Goal: Navigation & Orientation: Find specific page/section

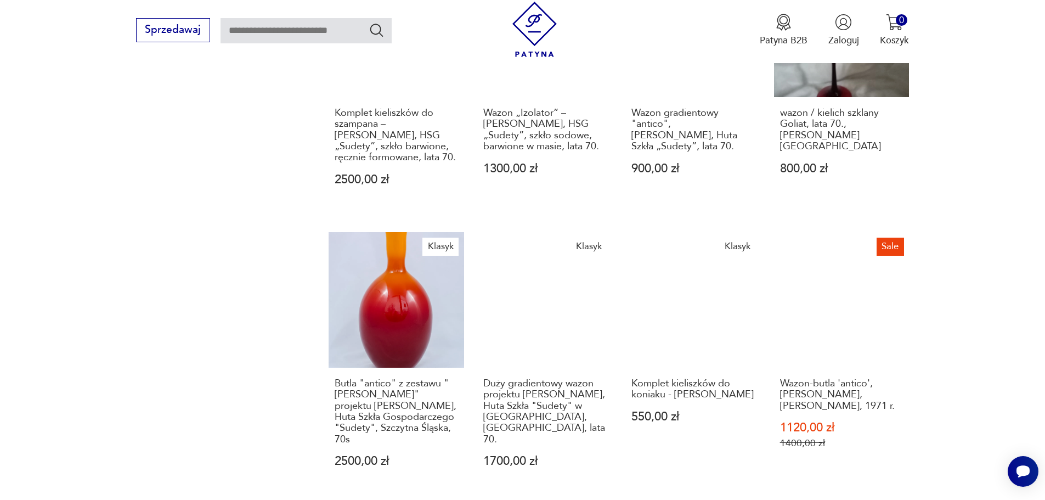
scroll to position [943, 0]
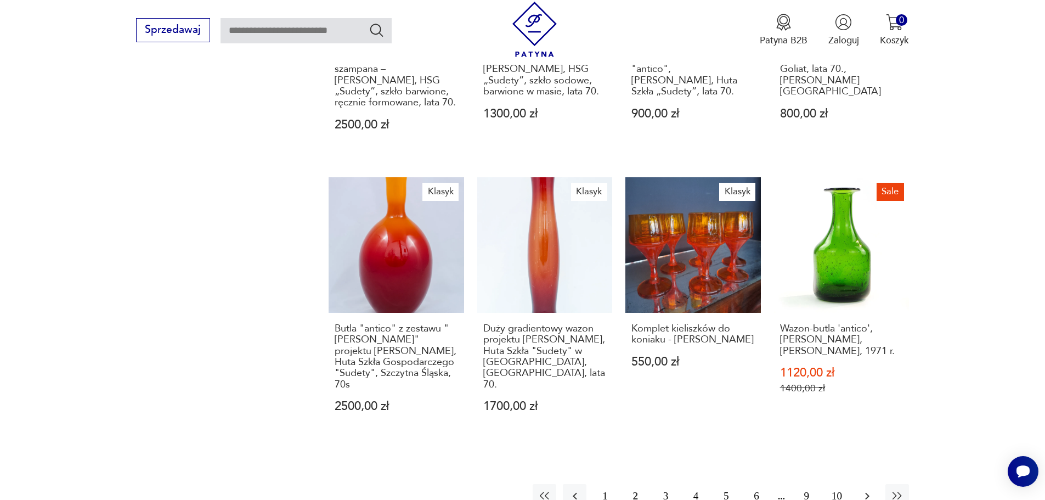
click at [859, 484] on button "button" at bounding box center [867, 496] width 24 height 24
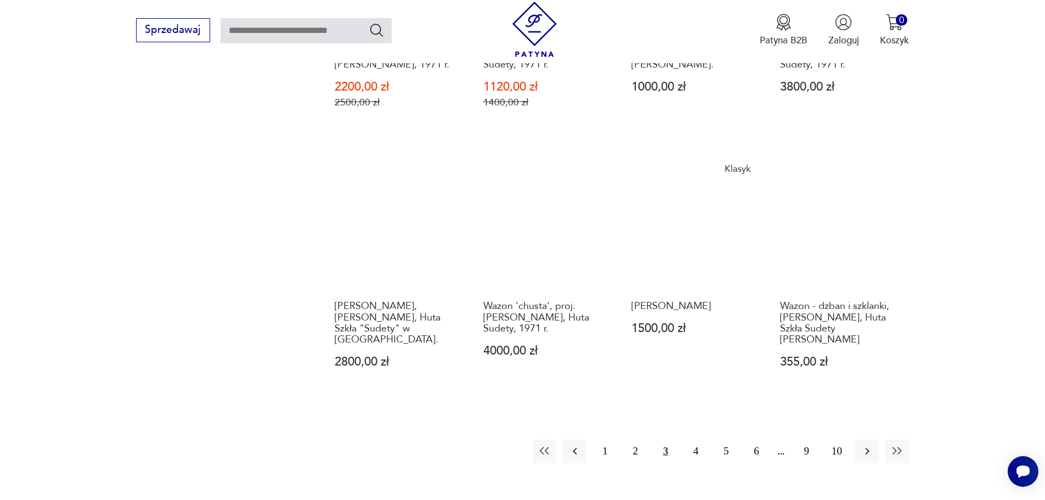
scroll to position [943, 0]
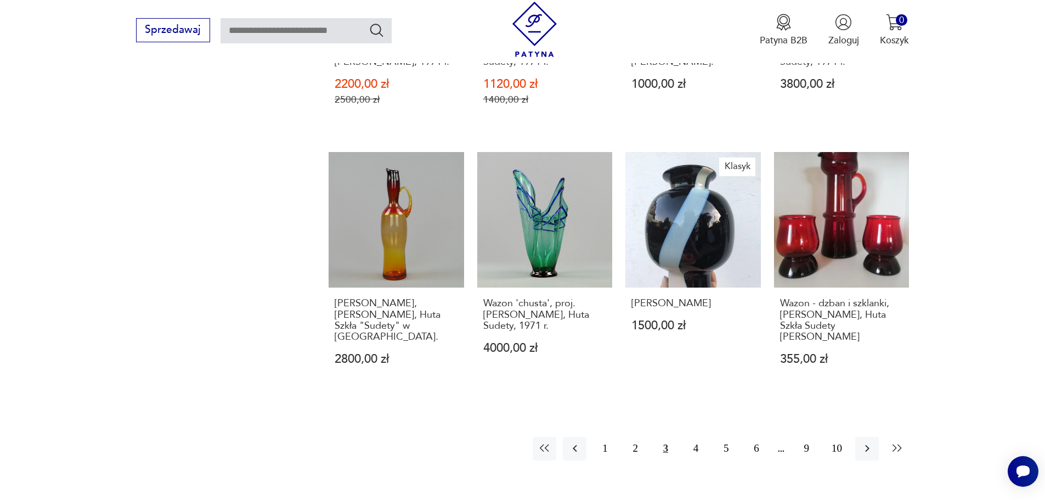
click at [899, 444] on icon "button" at bounding box center [896, 448] width 9 height 8
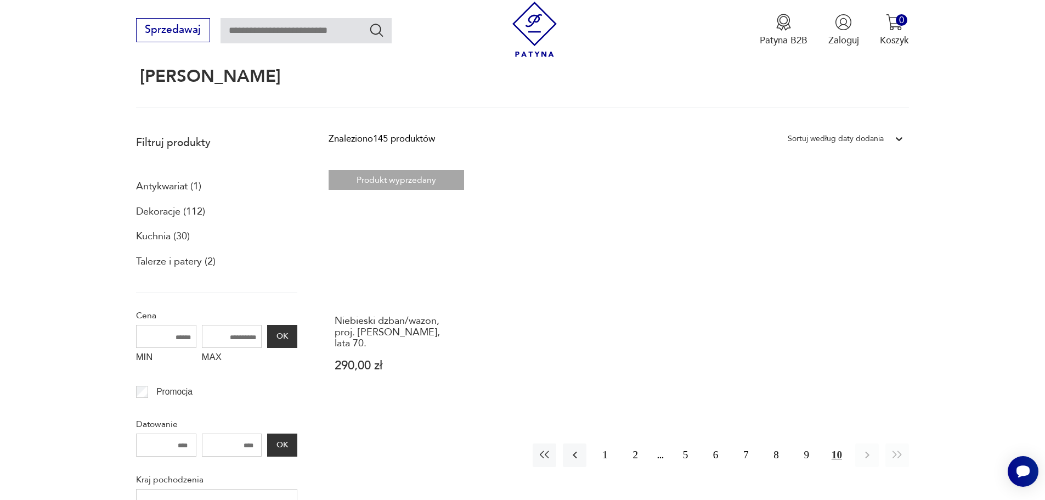
scroll to position [120, 0]
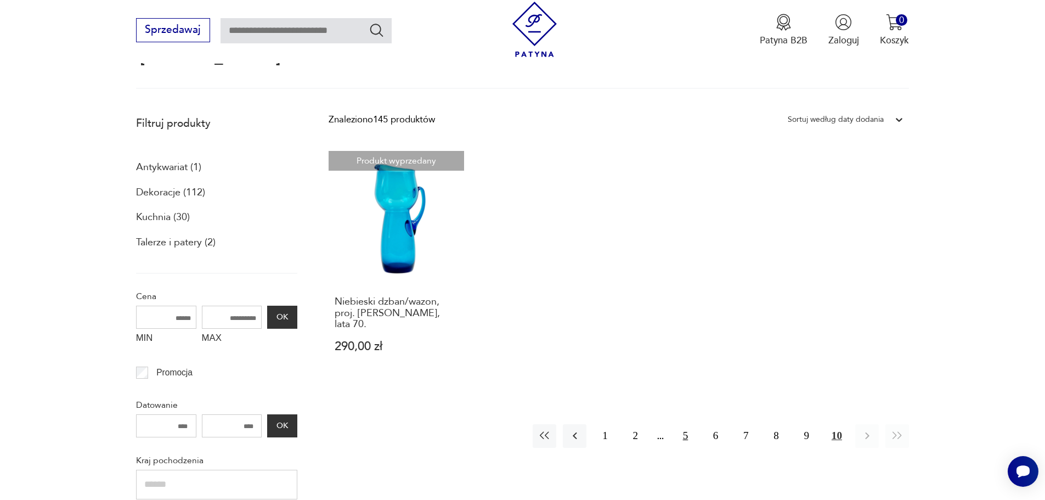
click at [684, 424] on button "5" at bounding box center [685, 436] width 24 height 24
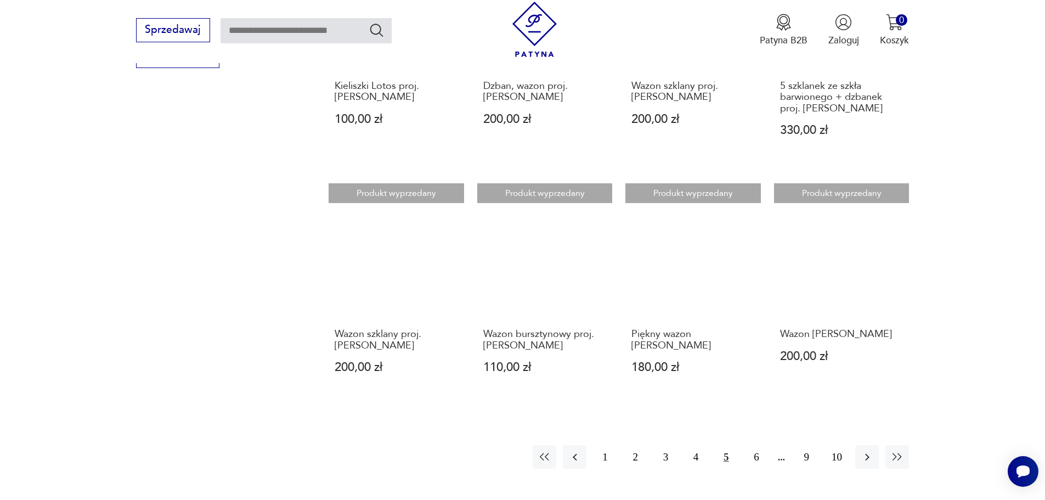
scroll to position [833, 0]
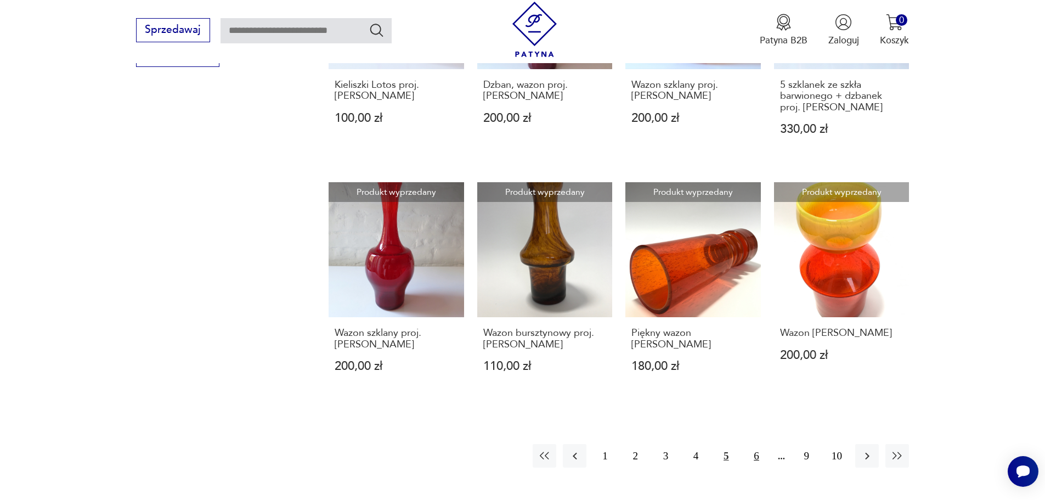
click at [759, 444] on button "6" at bounding box center [756, 456] width 24 height 24
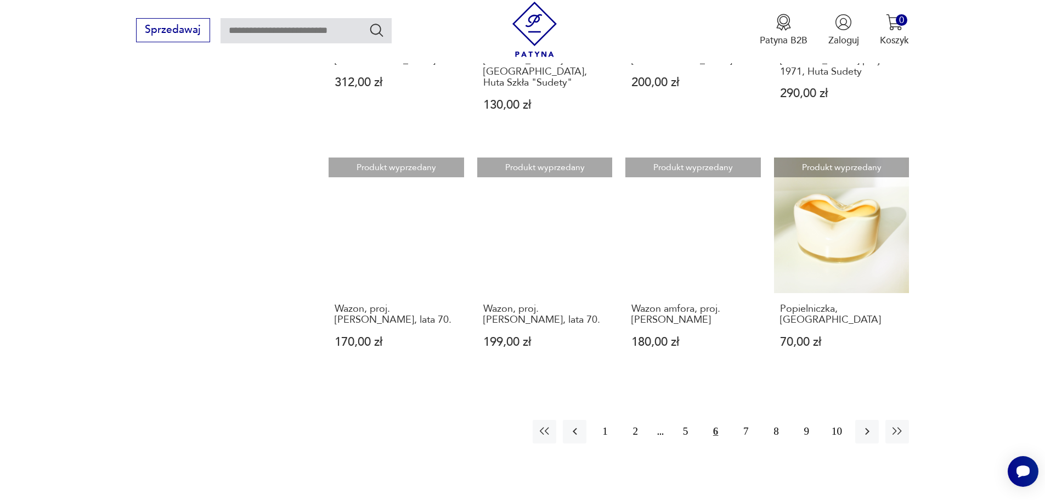
scroll to position [888, 0]
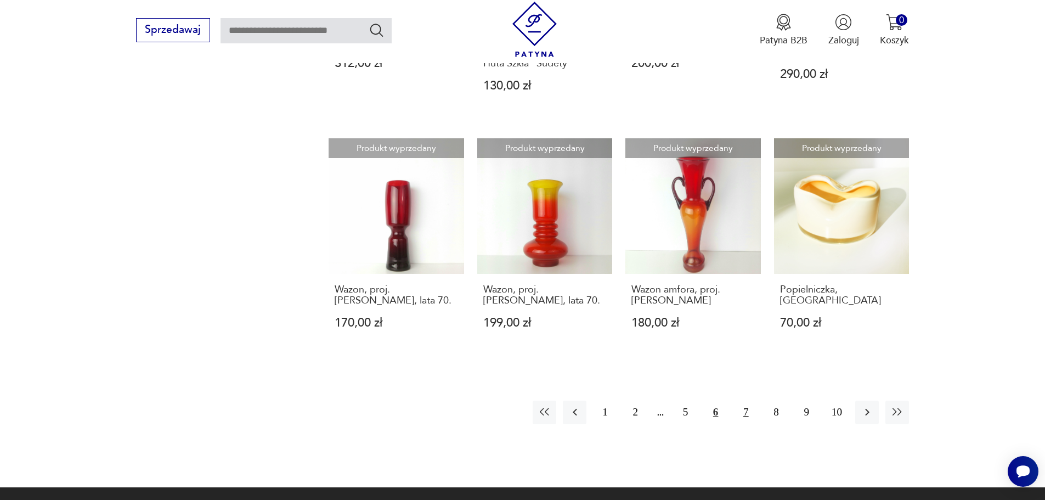
click at [745, 400] on button "7" at bounding box center [746, 412] width 24 height 24
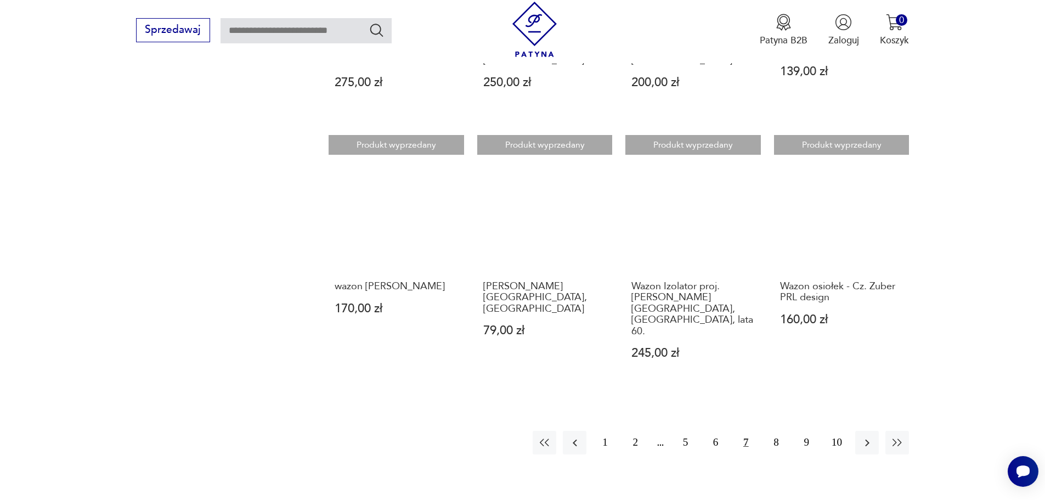
scroll to position [888, 0]
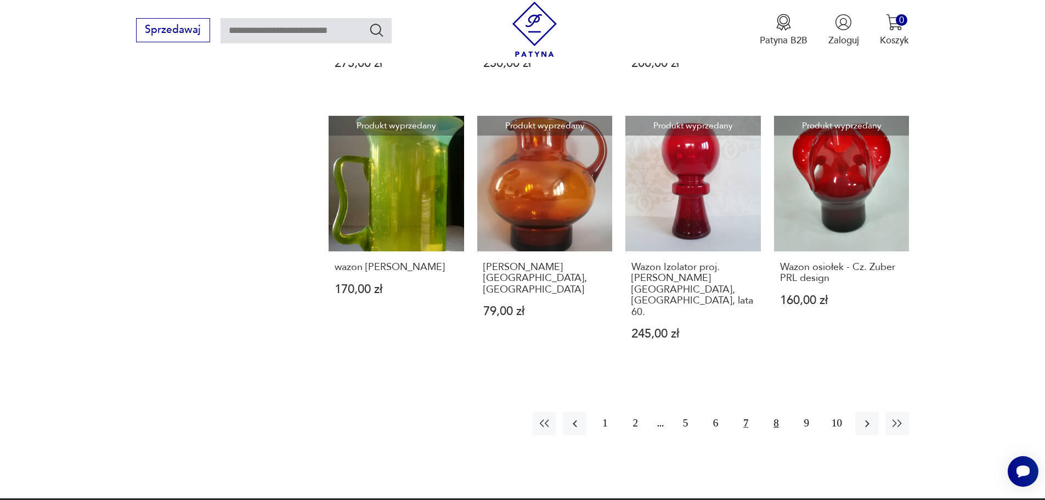
click at [779, 411] on button "8" at bounding box center [776, 423] width 24 height 24
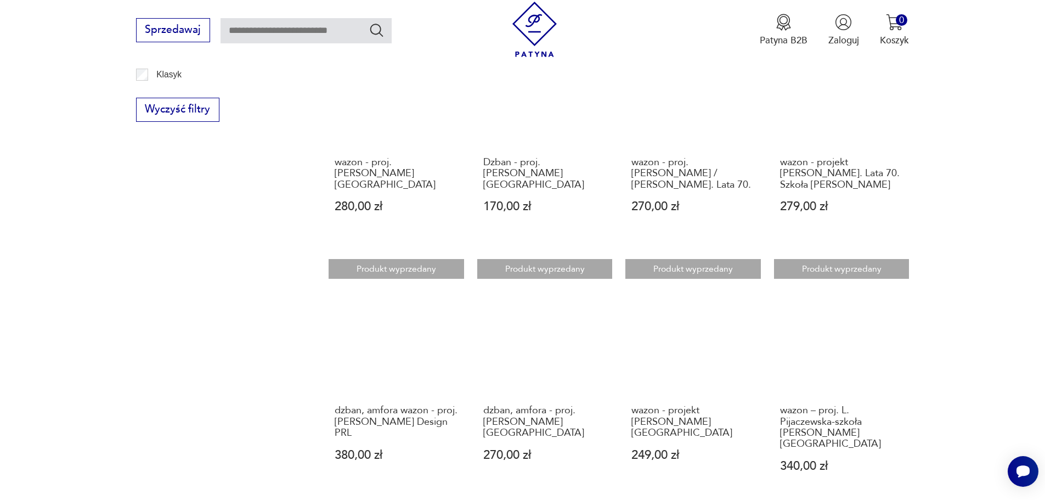
scroll to position [833, 0]
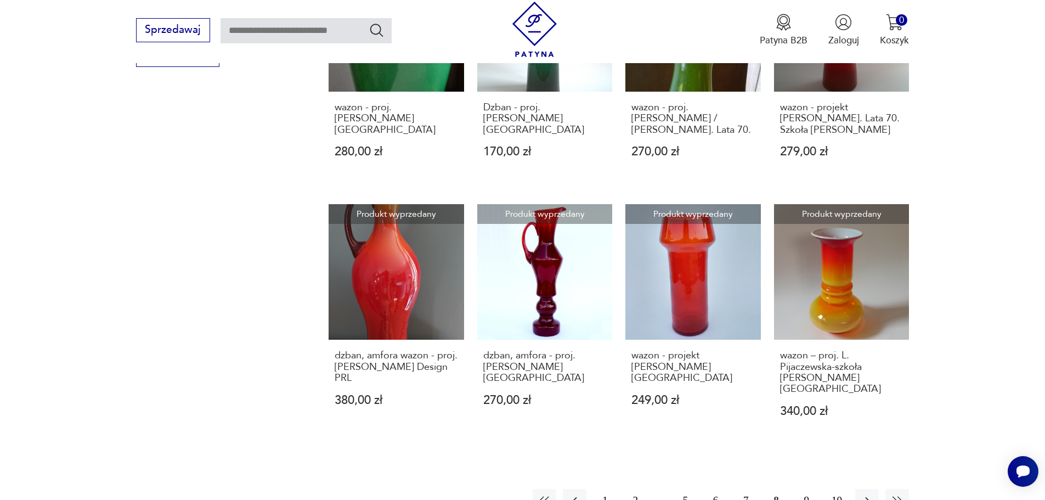
click at [807, 489] on button "9" at bounding box center [807, 501] width 24 height 24
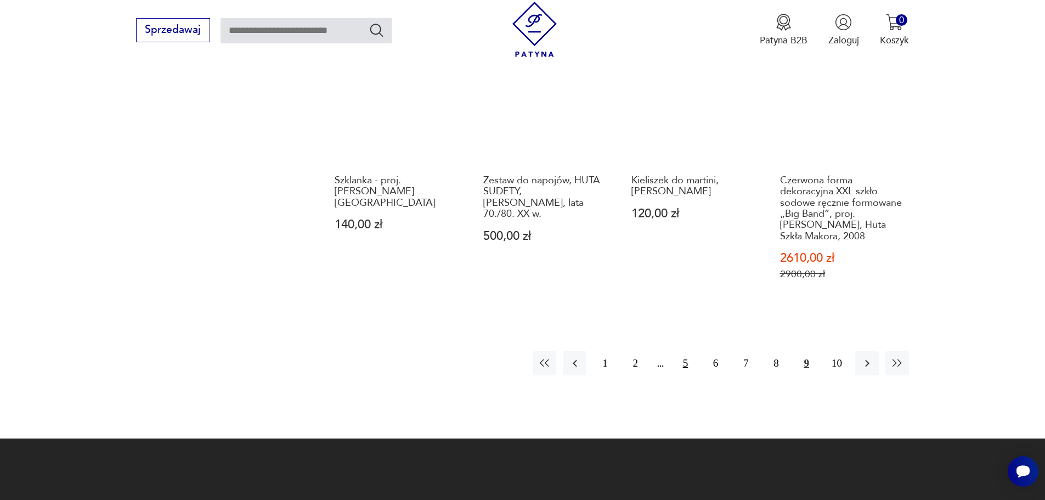
scroll to position [998, 0]
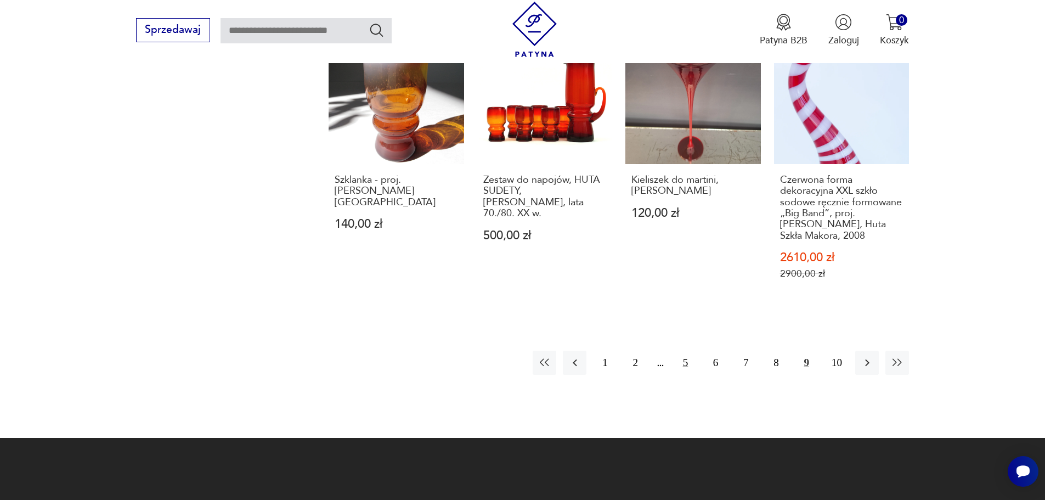
click at [683, 350] on button "5" at bounding box center [685, 362] width 24 height 24
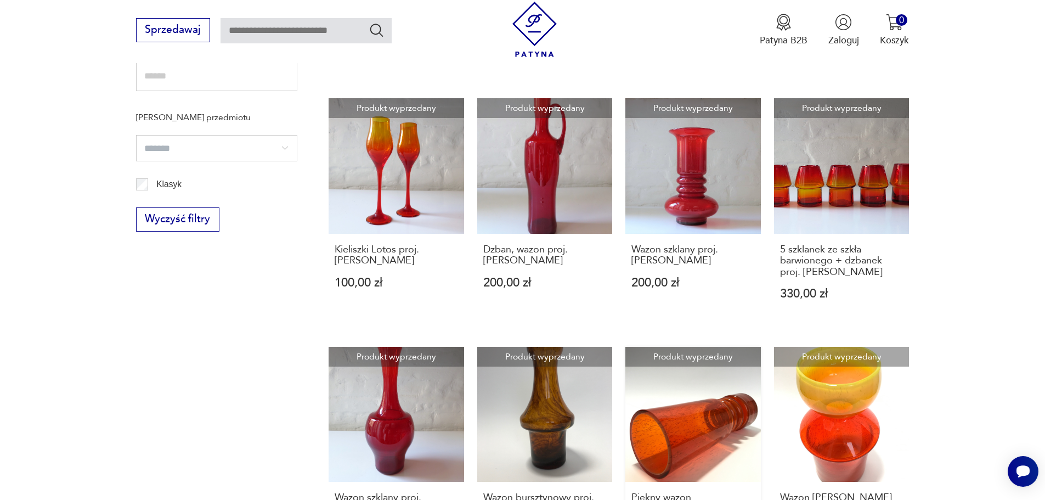
scroll to position [888, 0]
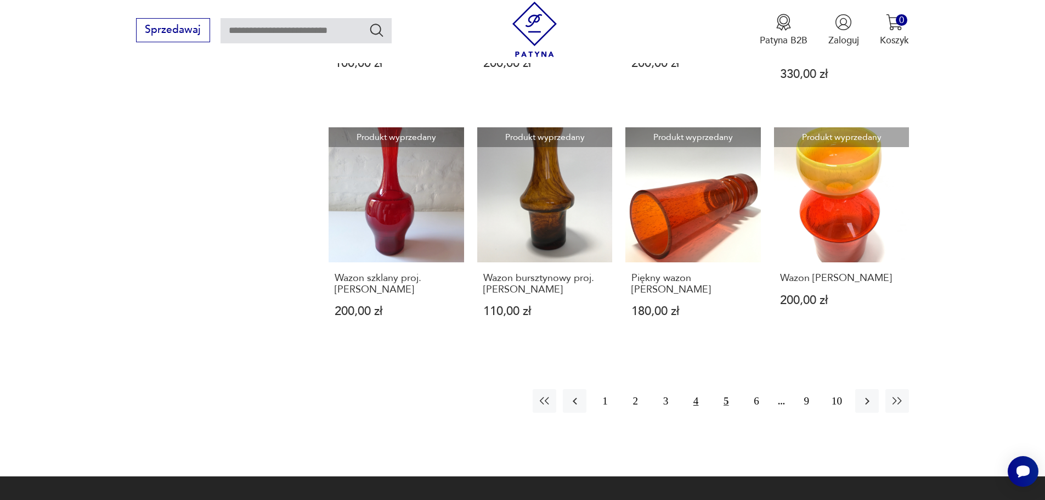
click at [695, 389] on button "4" at bounding box center [696, 401] width 24 height 24
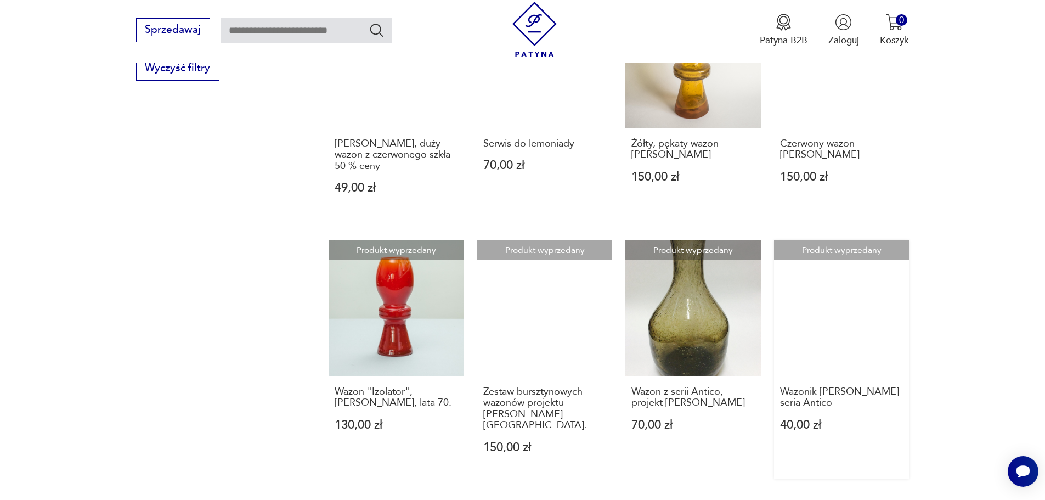
scroll to position [888, 0]
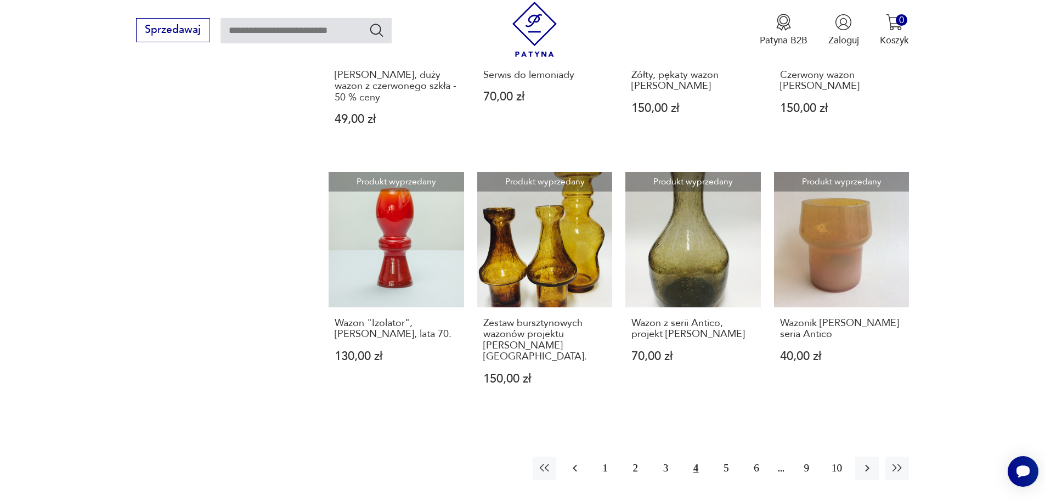
click at [571, 461] on icon "button" at bounding box center [574, 467] width 13 height 13
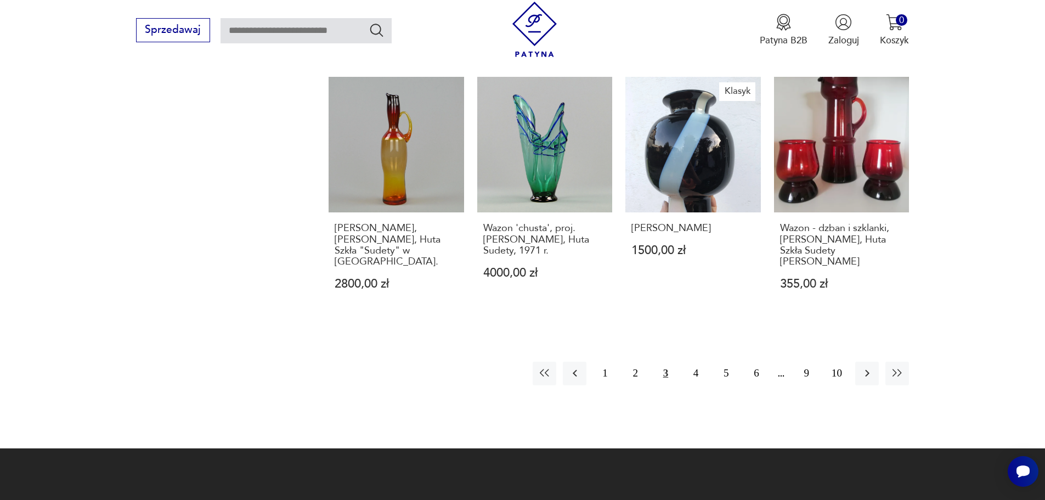
scroll to position [1052, 0]
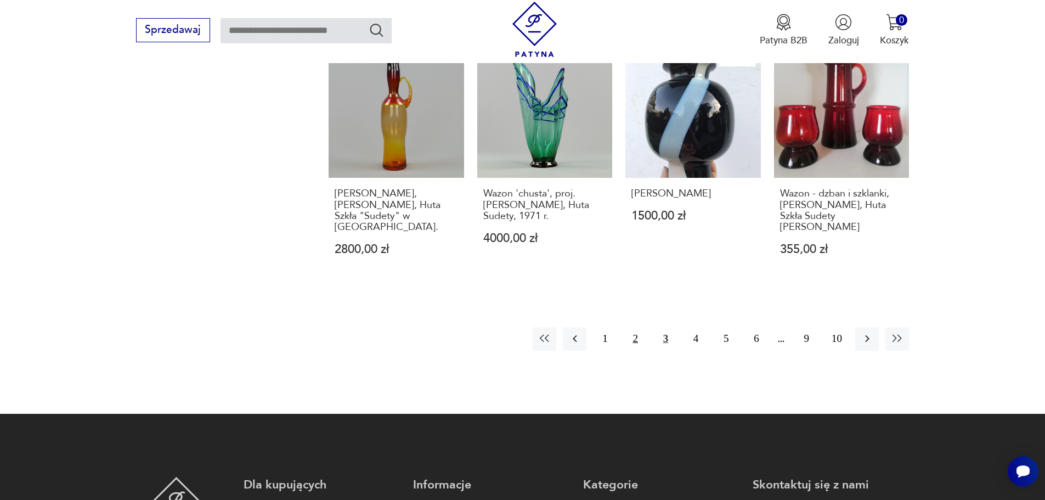
click at [638, 327] on button "2" at bounding box center [636, 339] width 24 height 24
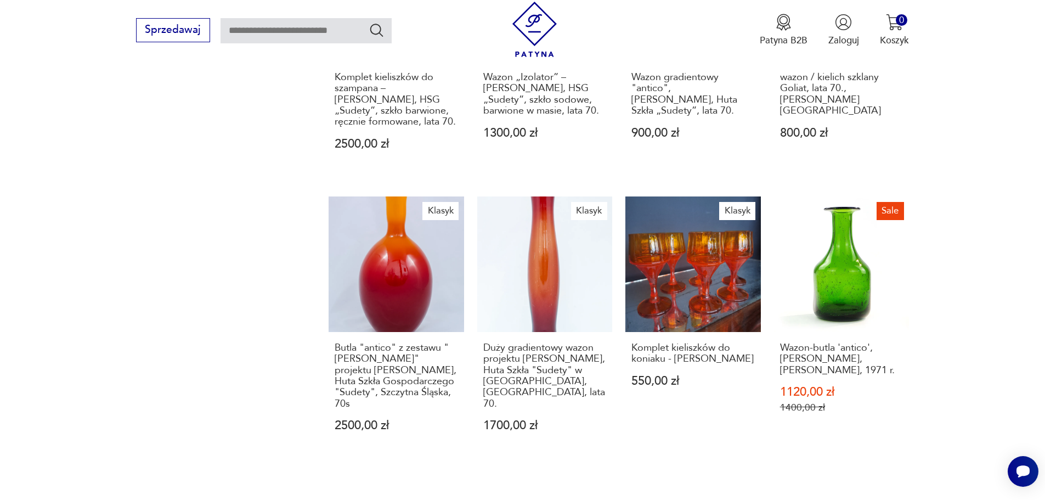
scroll to position [943, 0]
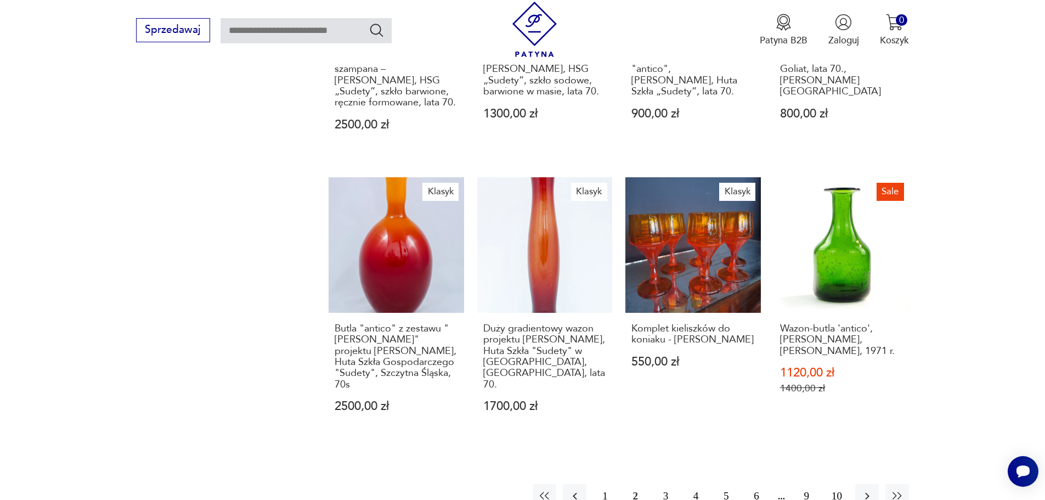
click at [604, 484] on button "1" at bounding box center [605, 496] width 24 height 24
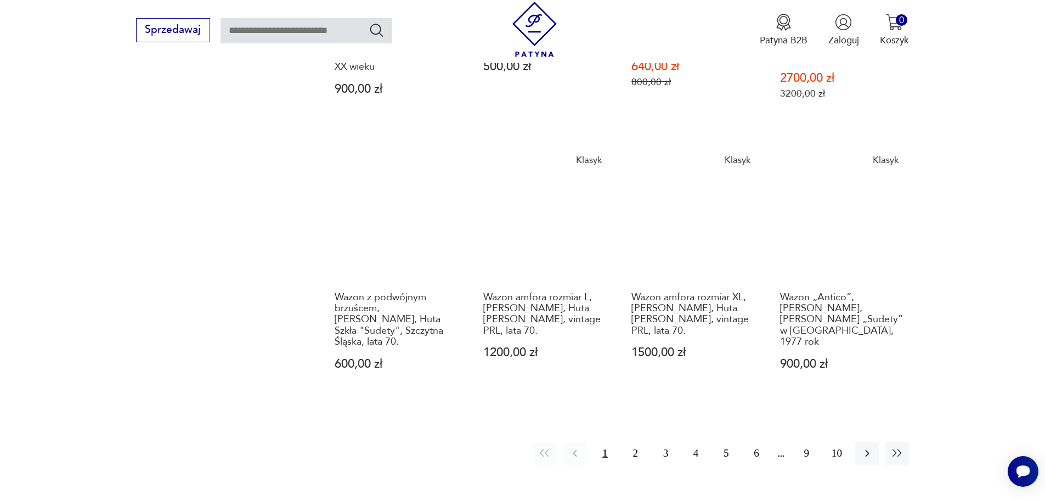
scroll to position [998, 0]
